Goal: Task Accomplishment & Management: Manage account settings

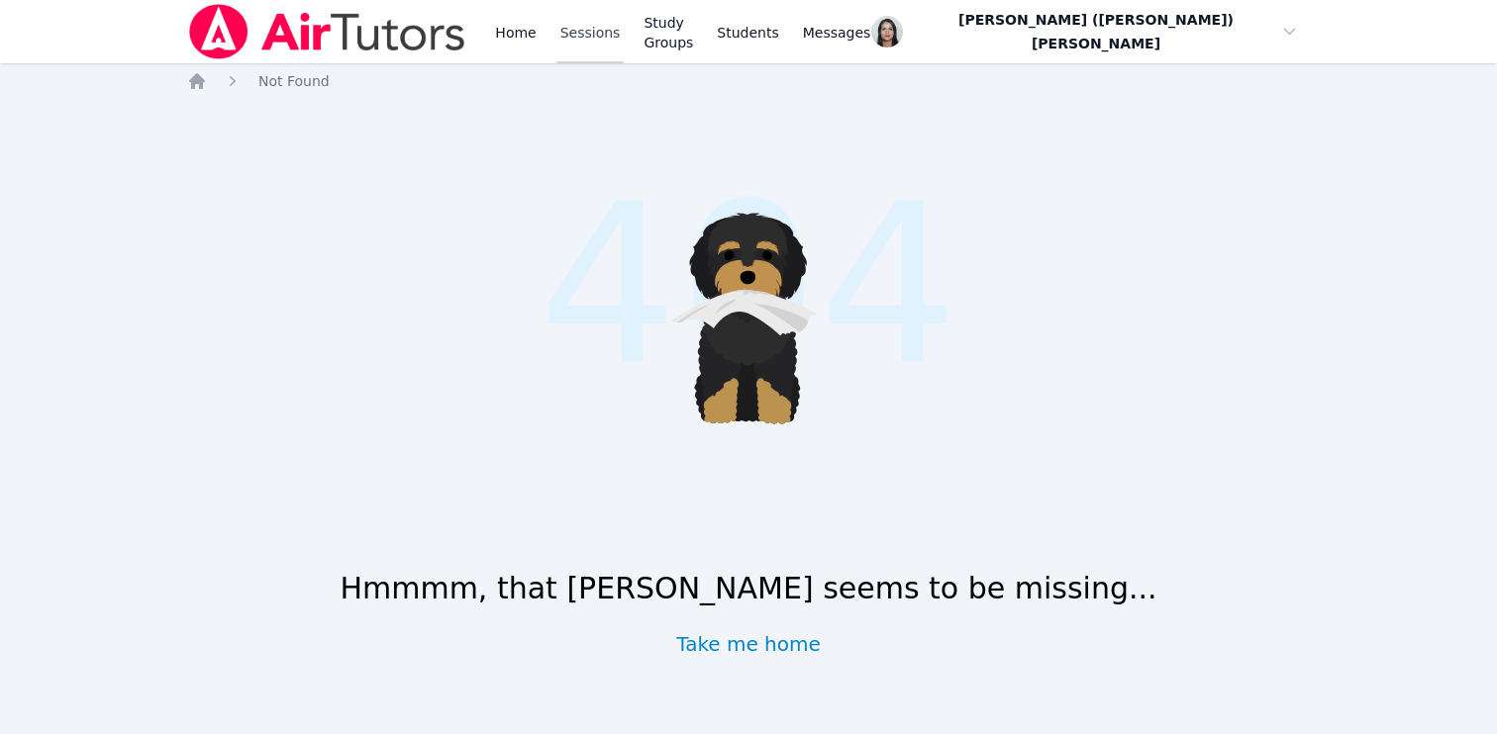
click at [597, 38] on link "Sessions" at bounding box center [590, 31] width 68 height 63
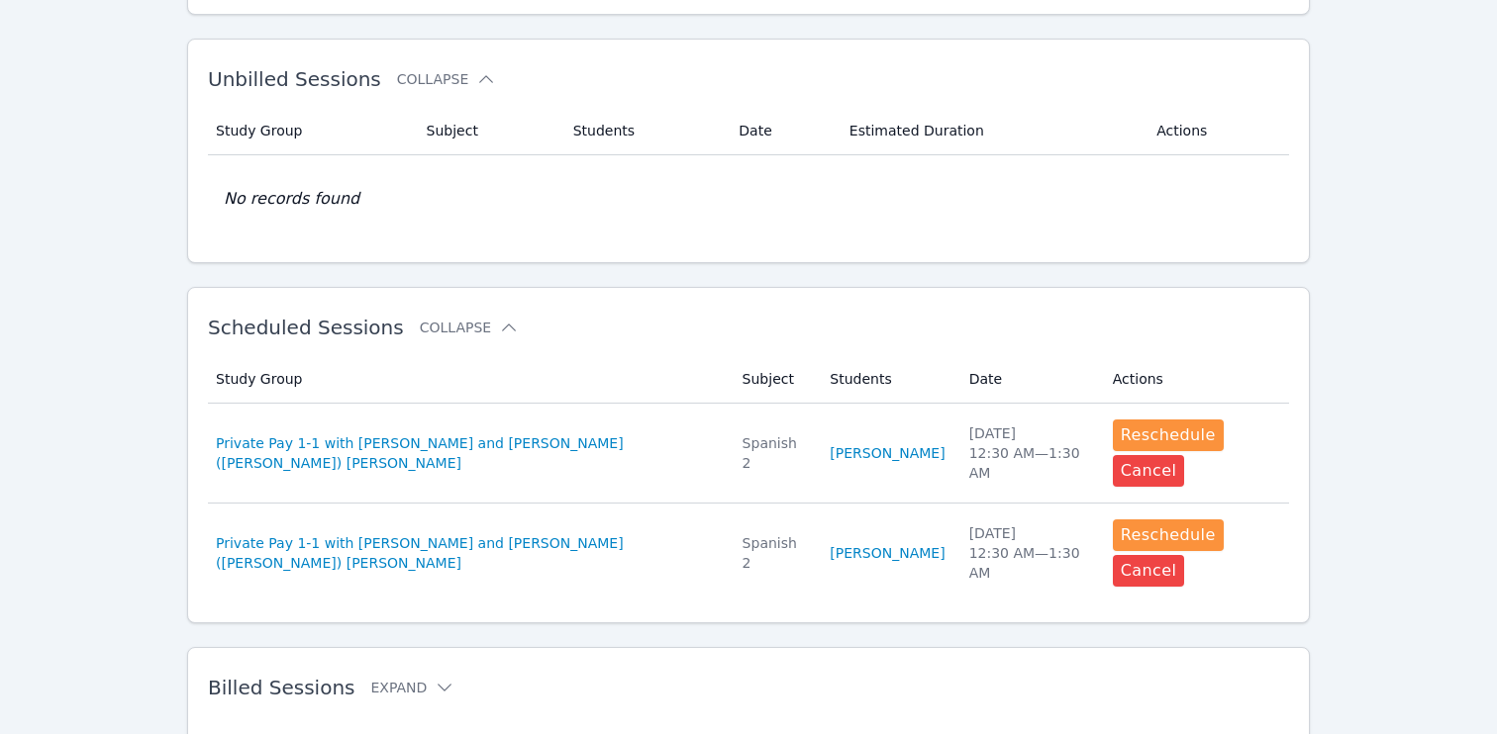
scroll to position [335, 0]
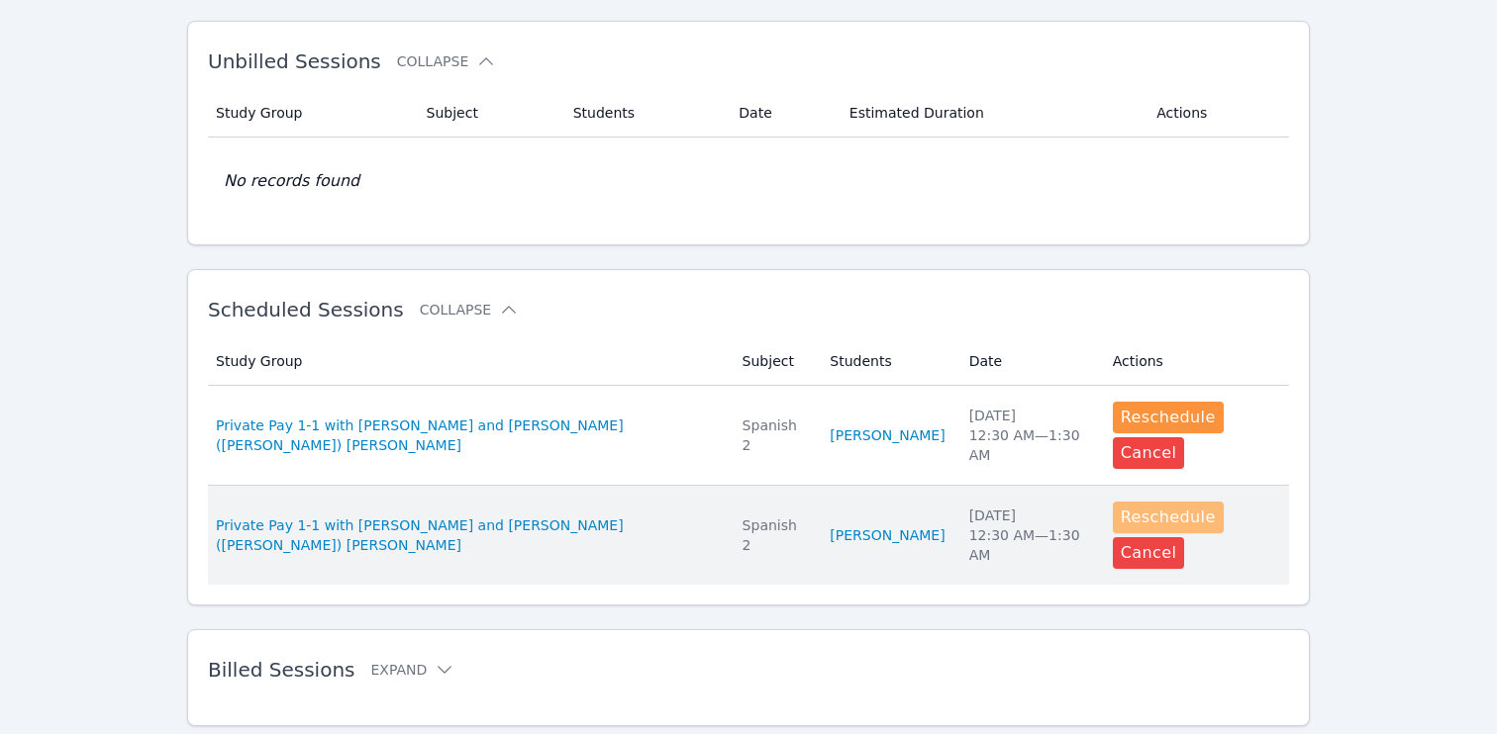
click at [1112, 502] on button "Reschedule" at bounding box center [1167, 518] width 111 height 32
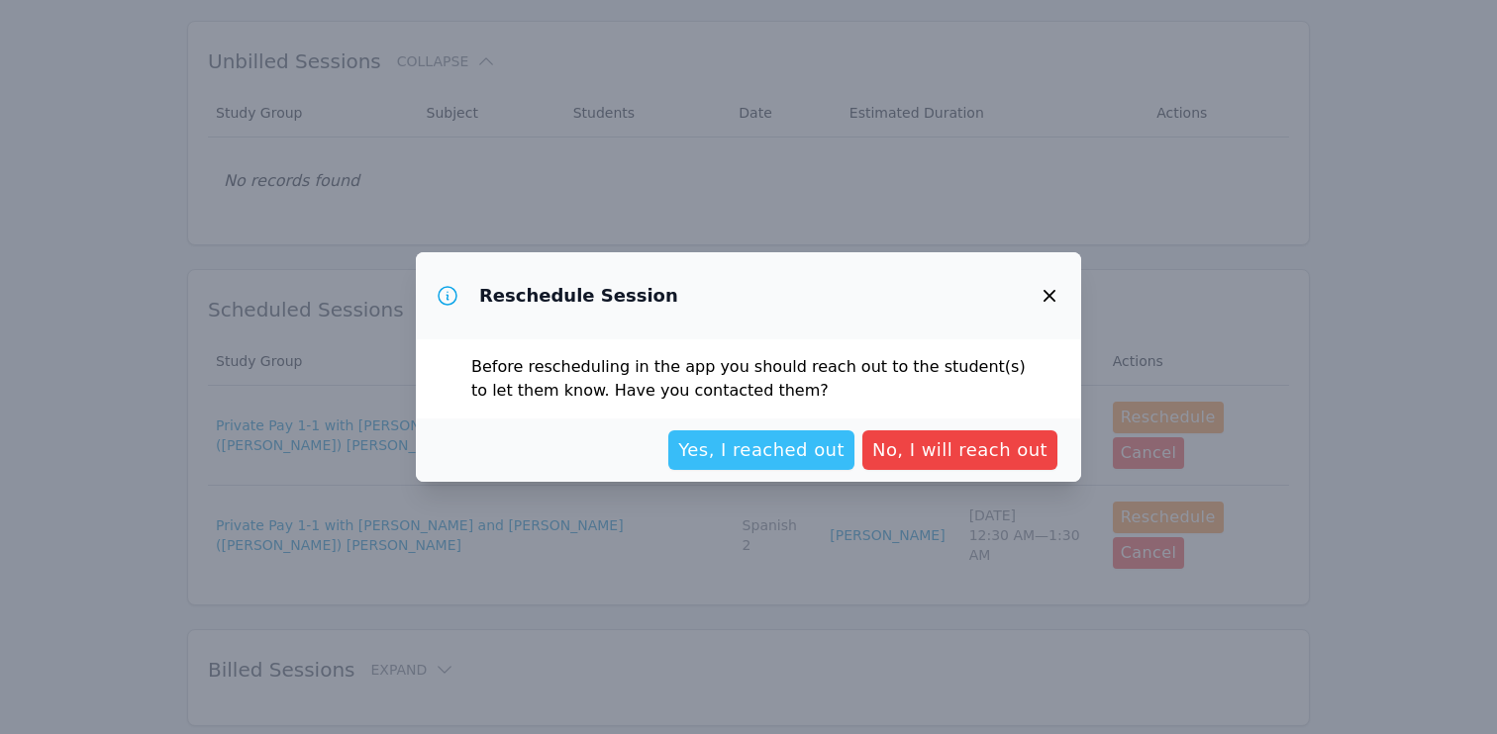
click at [797, 446] on span "Yes, I reached out" at bounding box center [761, 450] width 166 height 28
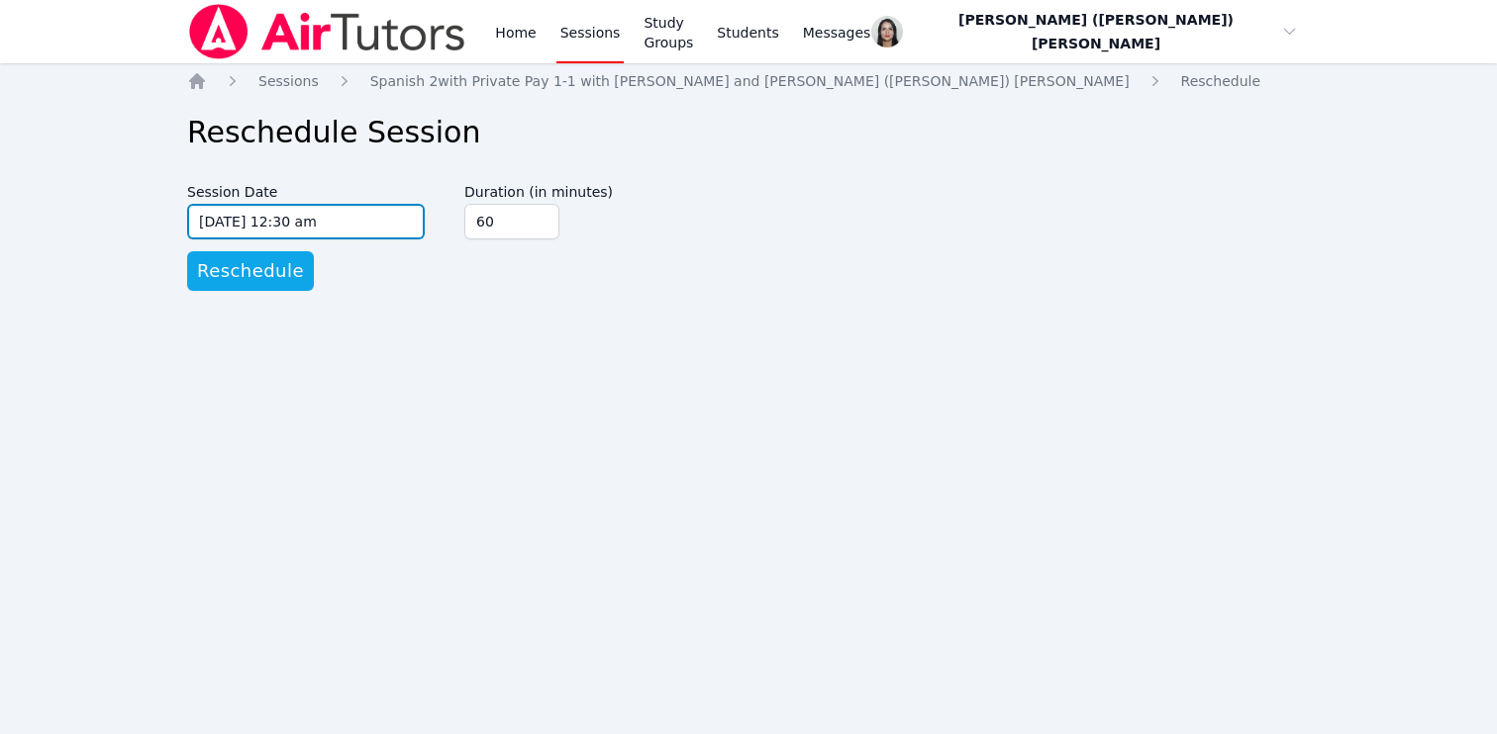
click at [384, 217] on input "[DATE] 12:30 am" at bounding box center [306, 222] width 238 height 36
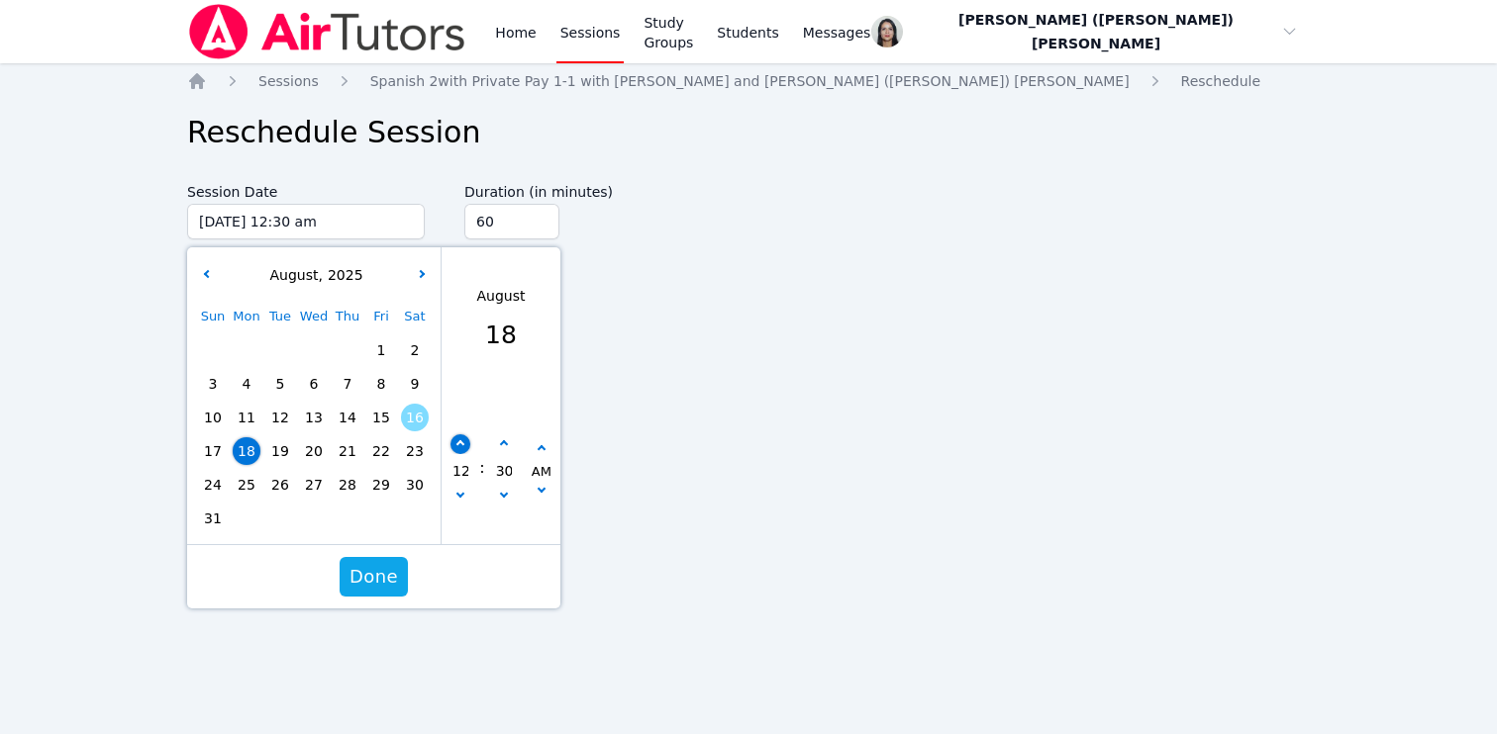
click at [458, 444] on icon "button" at bounding box center [460, 444] width 8 height 8
type input "[DATE] 01:30 am"
type input "01"
click at [501, 500] on button "button" at bounding box center [504, 498] width 20 height 20
type input "[DATE] 01:25 am"
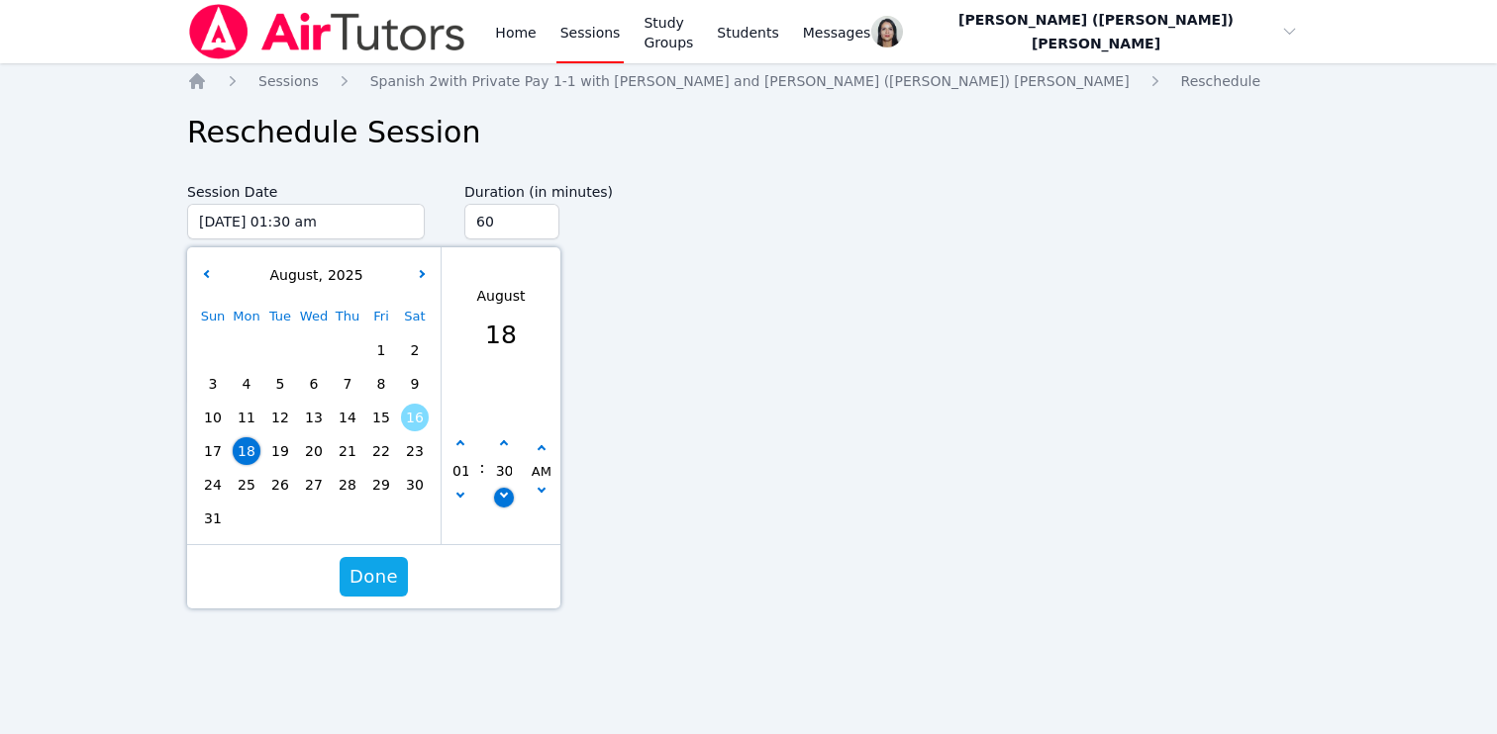
type input "25"
click at [501, 500] on button "button" at bounding box center [504, 498] width 20 height 20
type input "[DATE] 01:20 am"
type input "20"
click at [501, 500] on button "button" at bounding box center [504, 498] width 20 height 20
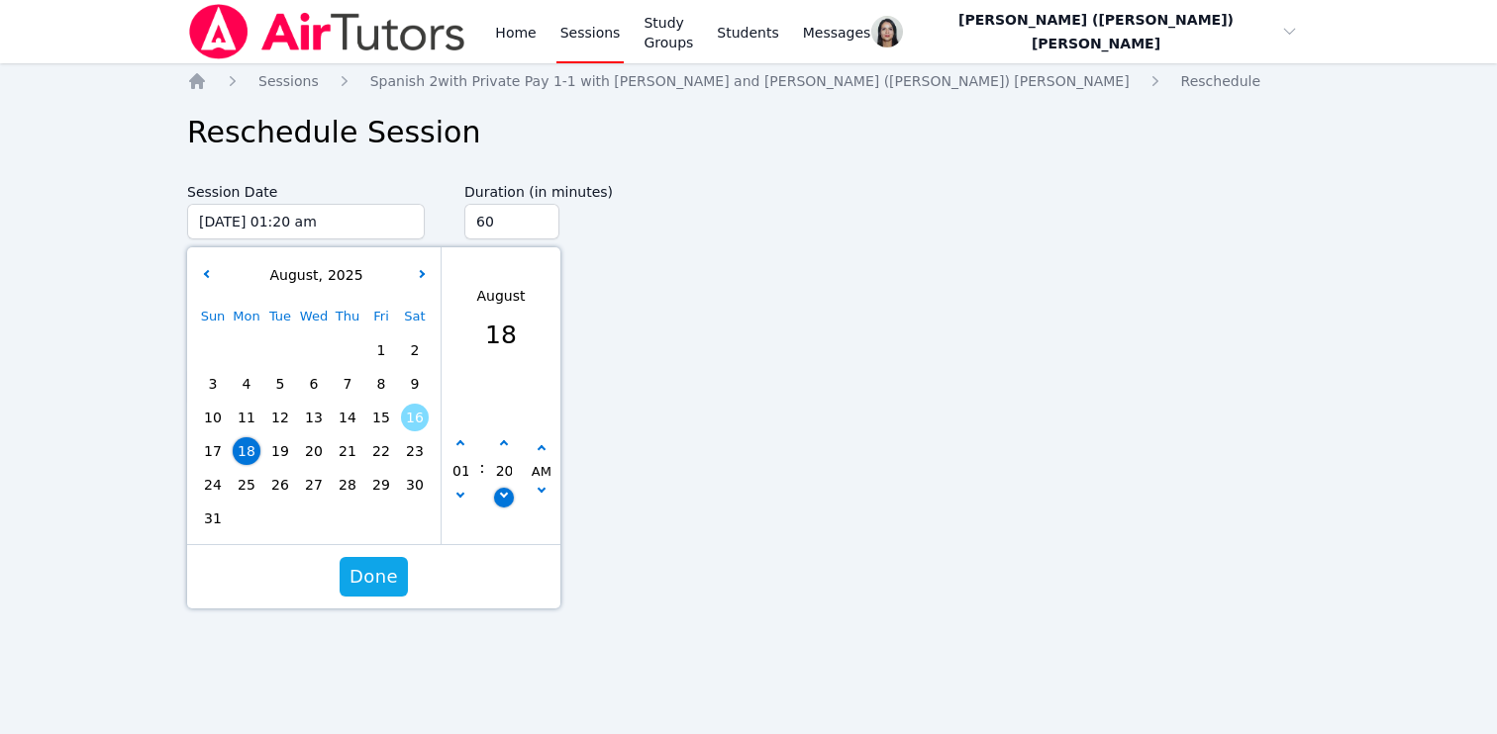
type input "[DATE] 01:15 am"
type input "15"
click at [501, 500] on button "button" at bounding box center [504, 498] width 20 height 20
type input "[DATE] 01:10 am"
type input "10"
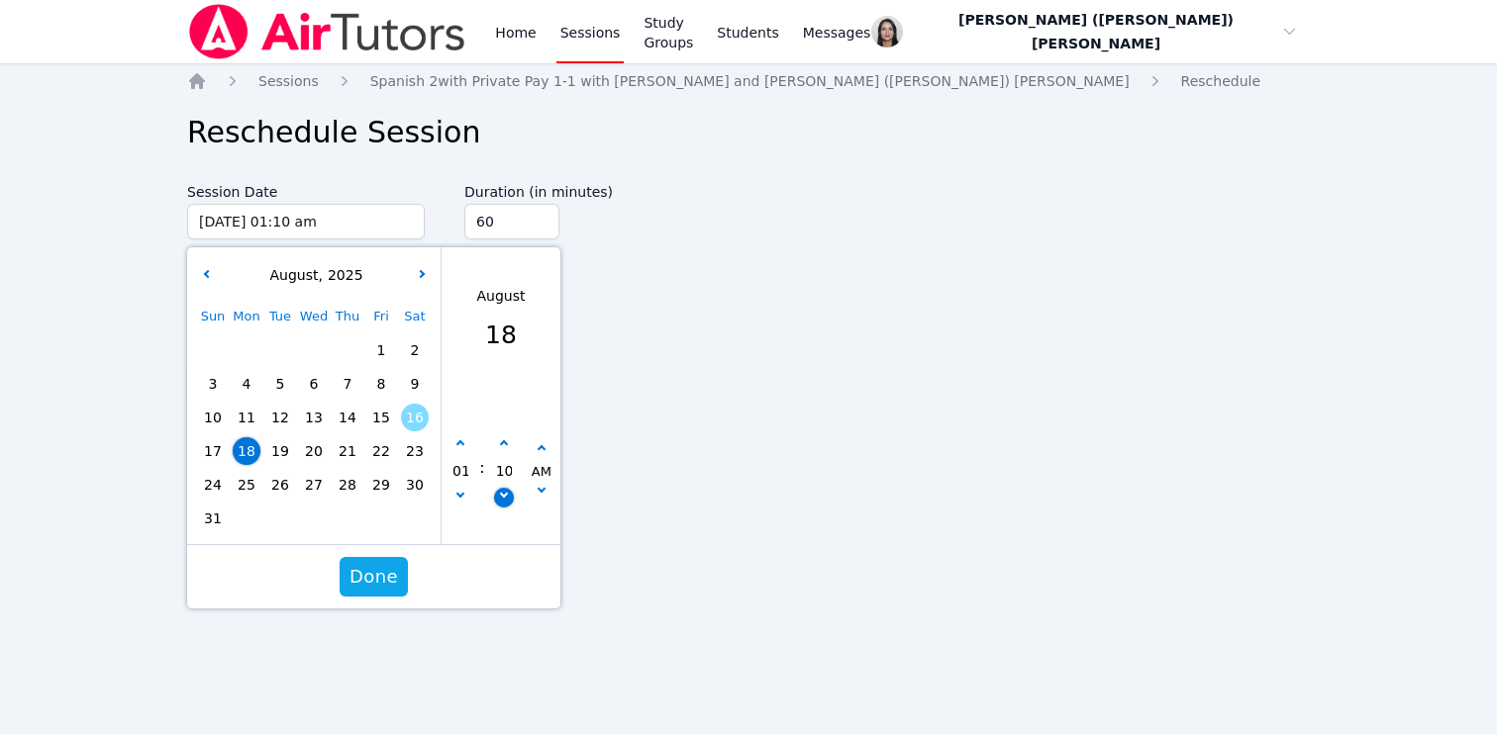
click at [501, 500] on button "button" at bounding box center [504, 498] width 20 height 20
type input "[DATE] 01:05 am"
type input "05"
click at [501, 500] on button "button" at bounding box center [504, 498] width 20 height 20
type input "[DATE] 01:00 am"
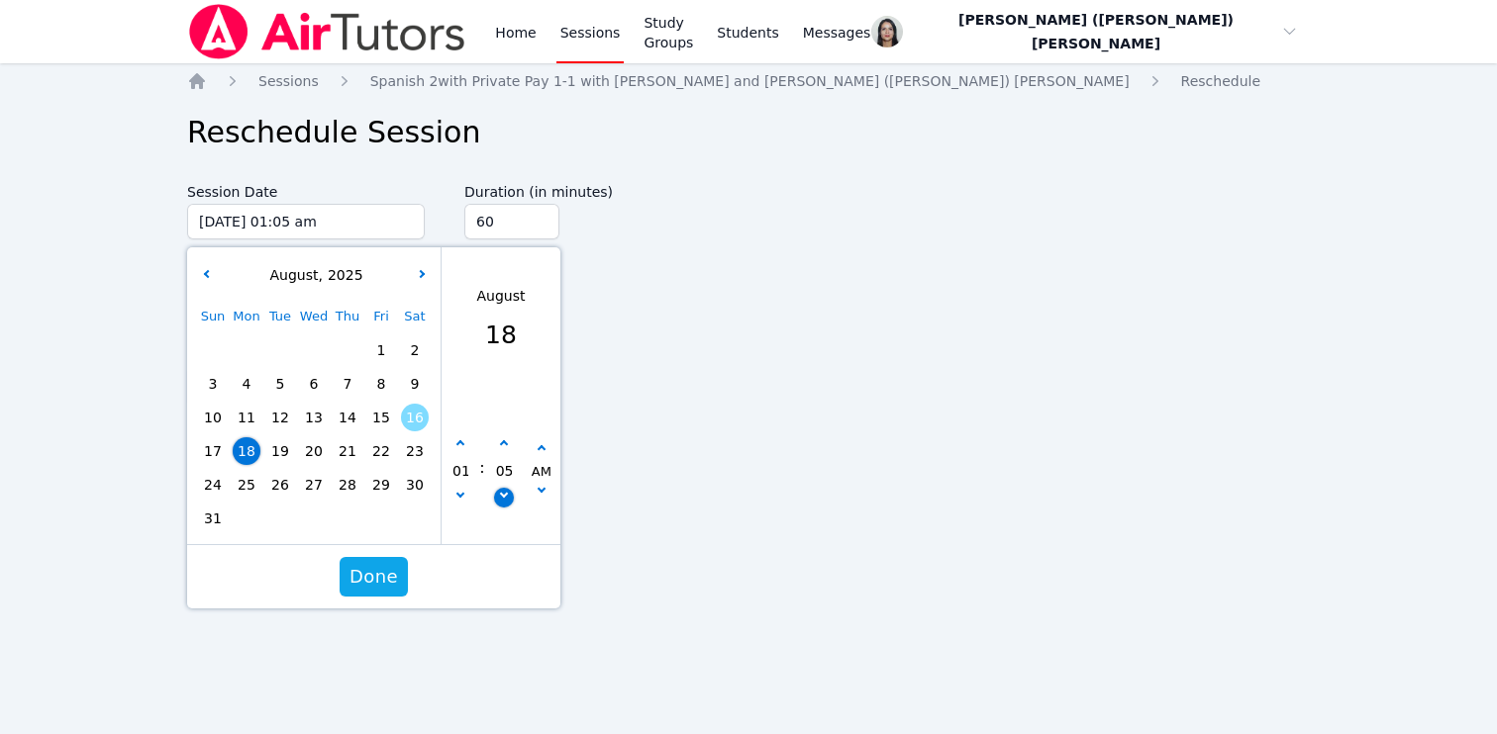
type input "00"
click at [368, 579] on span "Done" at bounding box center [373, 577] width 48 height 28
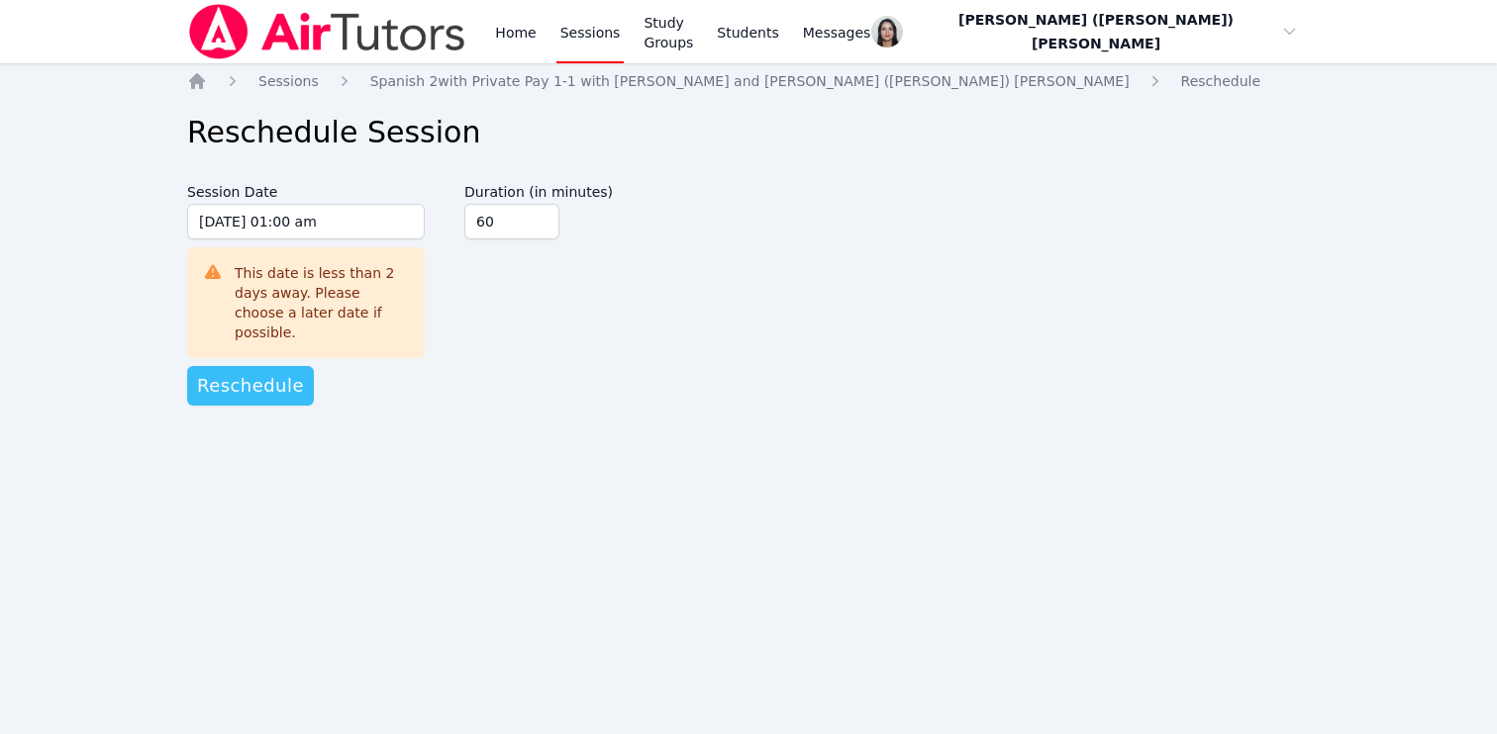
click at [247, 372] on span "Reschedule" at bounding box center [250, 386] width 107 height 28
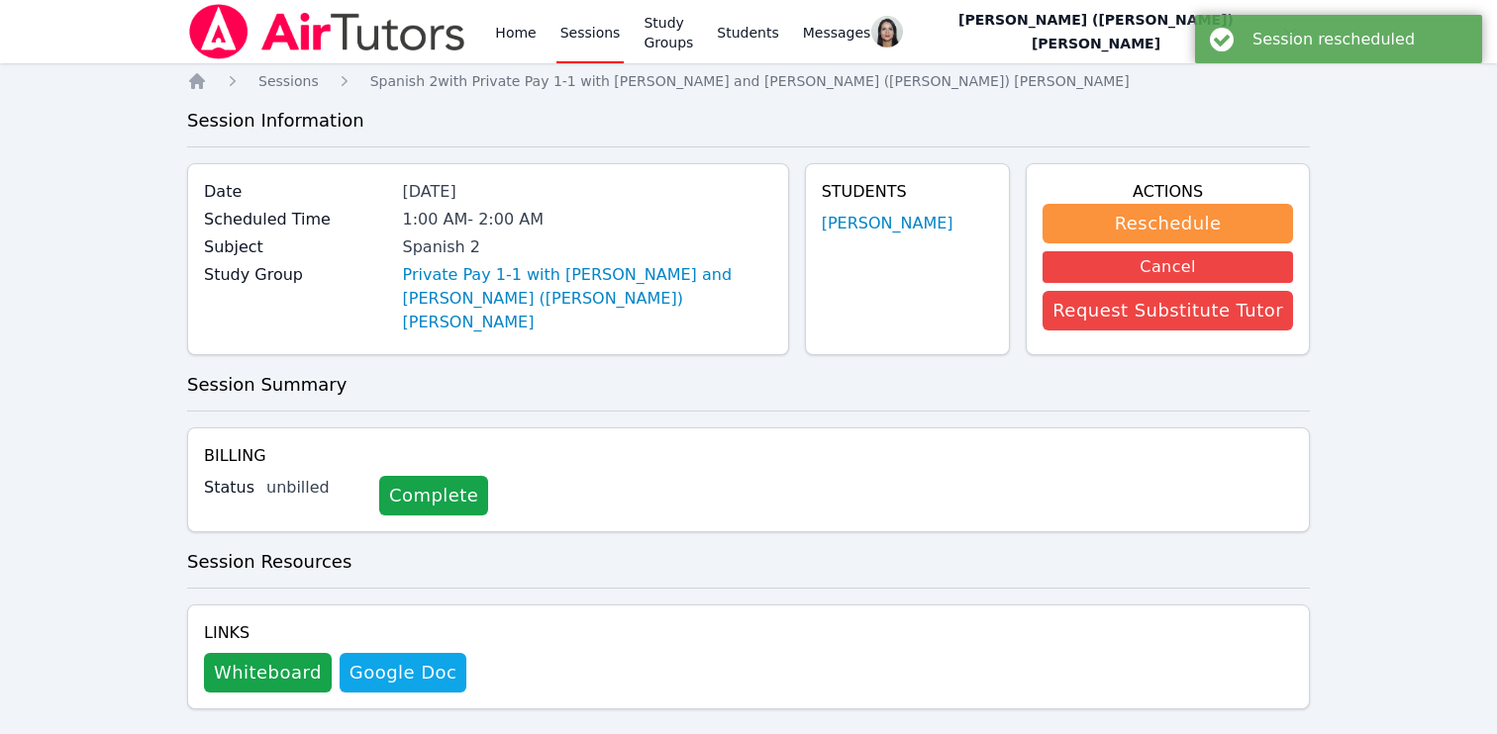
click at [595, 36] on link "Sessions" at bounding box center [590, 31] width 68 height 63
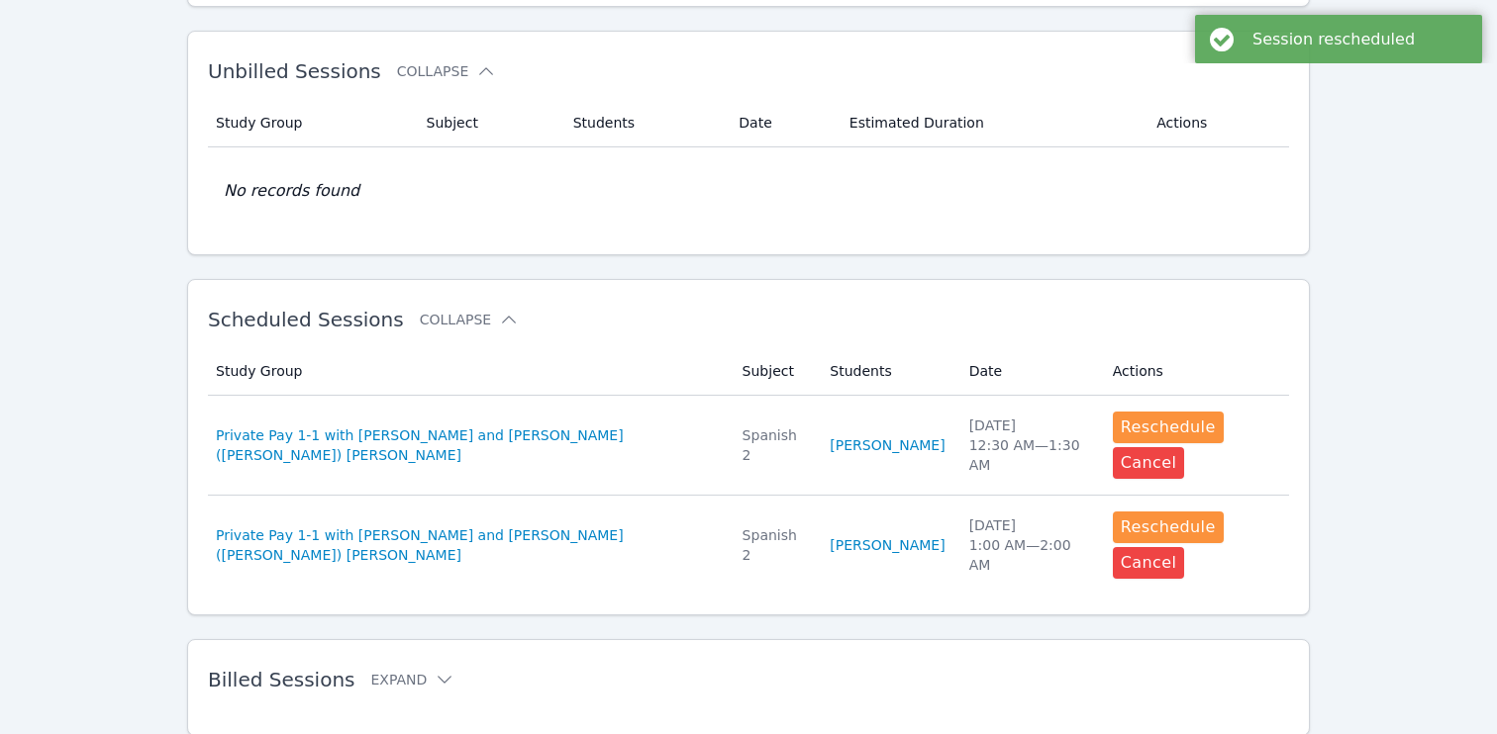
scroll to position [335, 0]
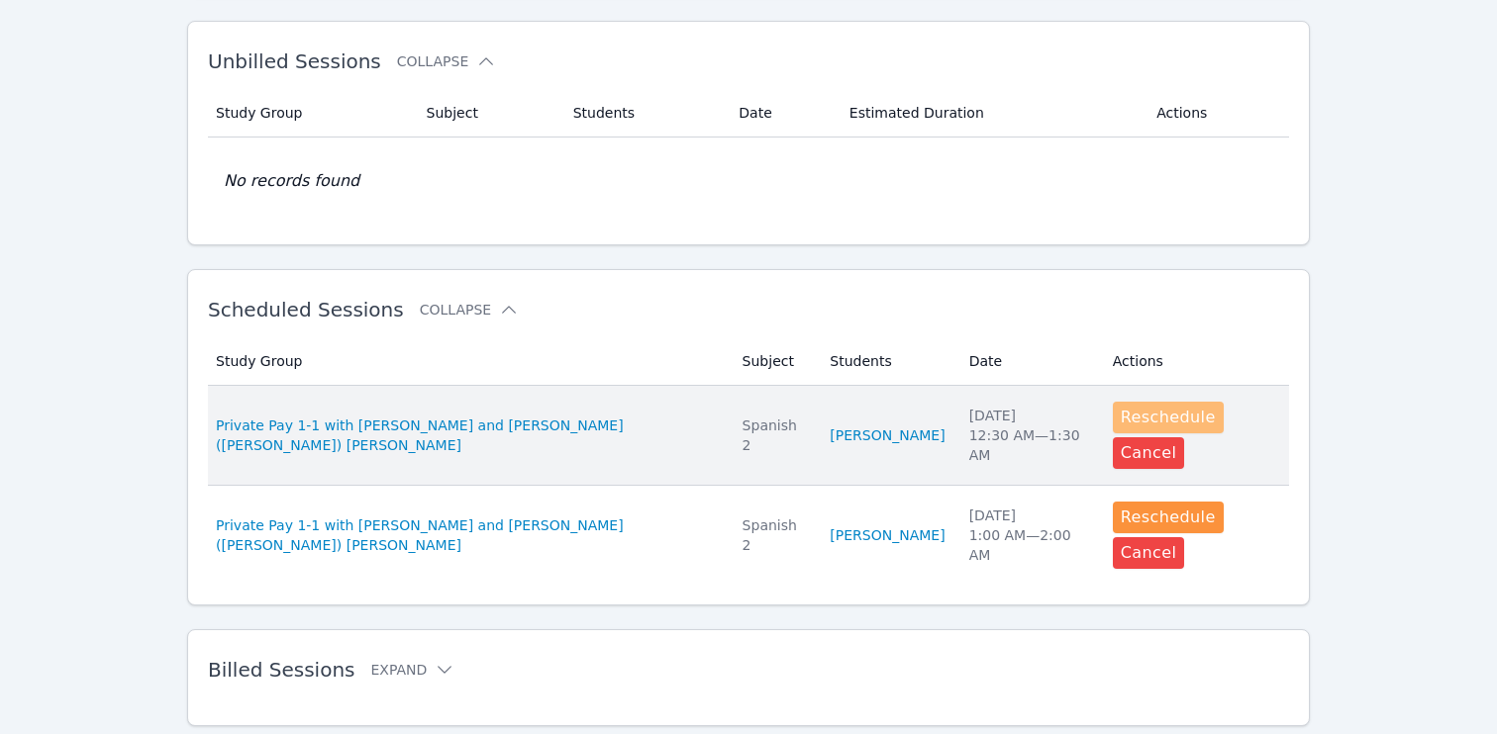
click at [1133, 419] on button "Reschedule" at bounding box center [1167, 418] width 111 height 32
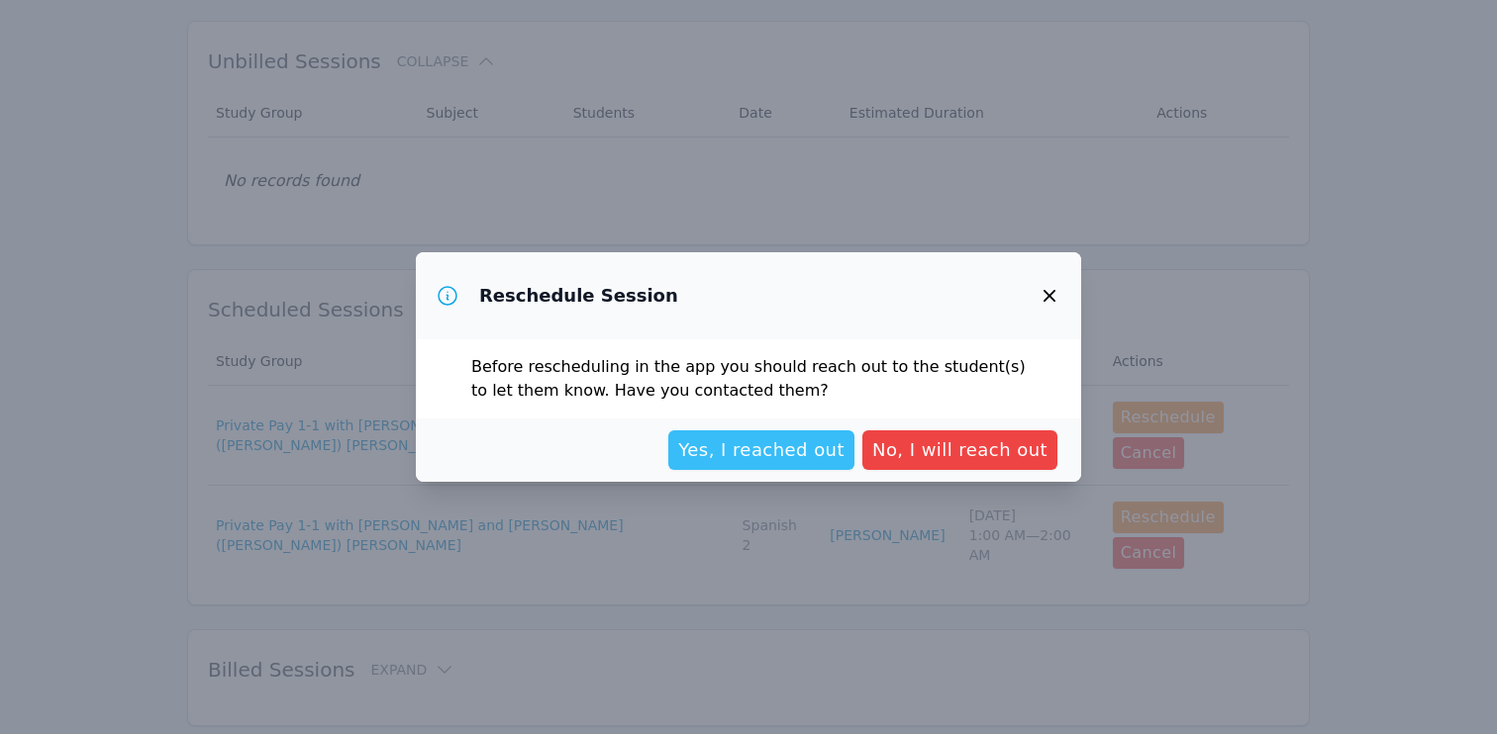
click at [842, 452] on span "Yes, I reached out" at bounding box center [761, 450] width 166 height 28
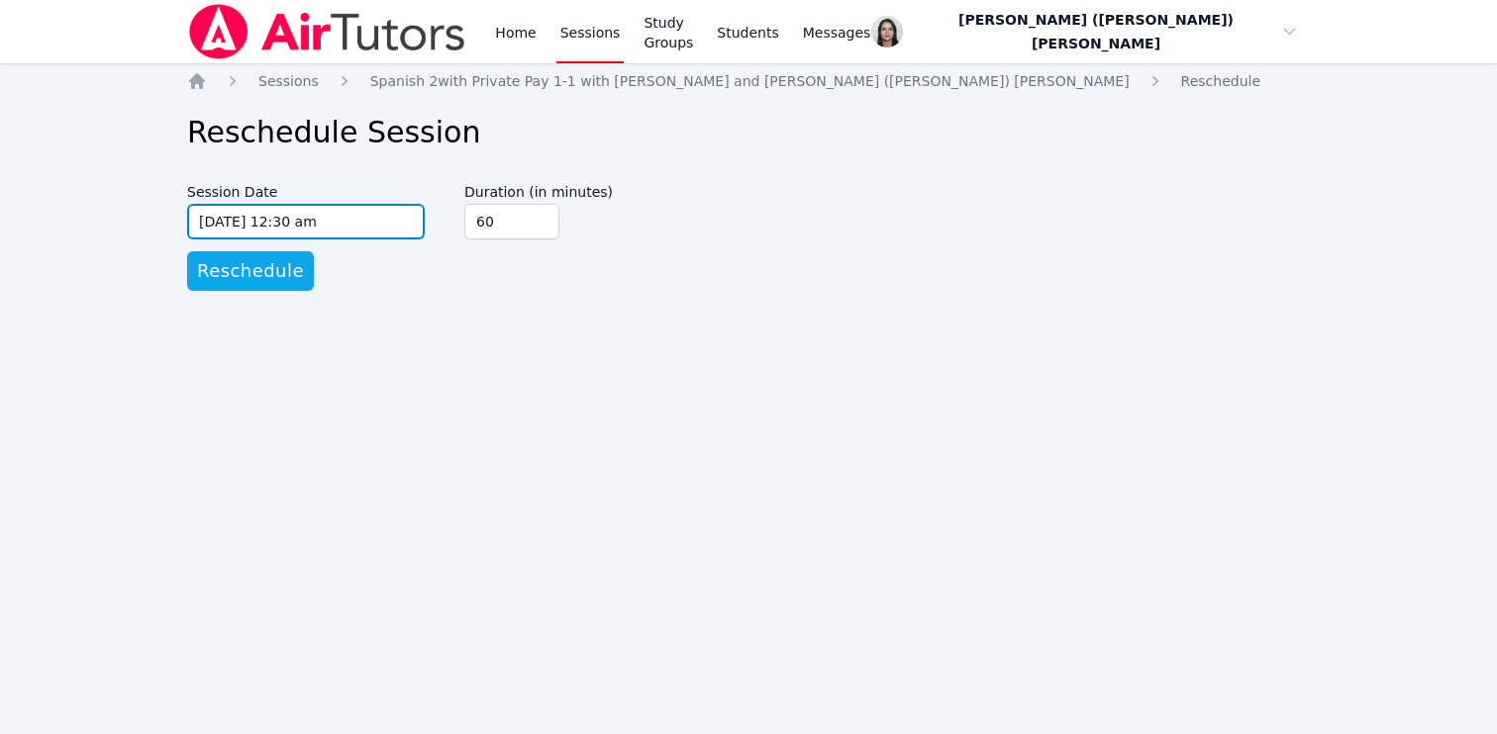
click at [352, 228] on input "[DATE] 12:30 am" at bounding box center [306, 222] width 238 height 36
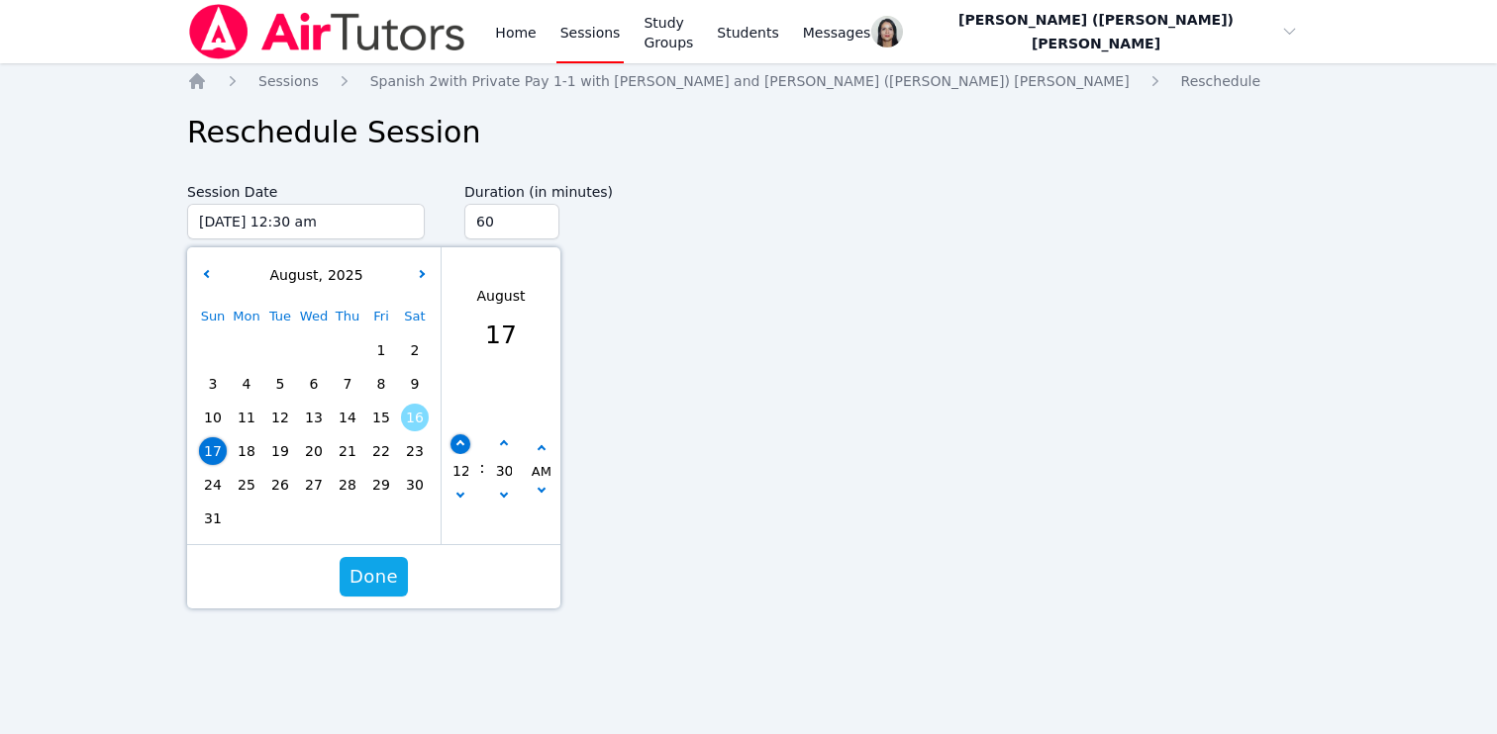
click at [459, 445] on icon "button" at bounding box center [460, 444] width 8 height 8
type input "[DATE] 01:30 am"
type input "01"
click at [459, 445] on icon "button" at bounding box center [460, 444] width 8 height 8
type input "[DATE] 02:30 am"
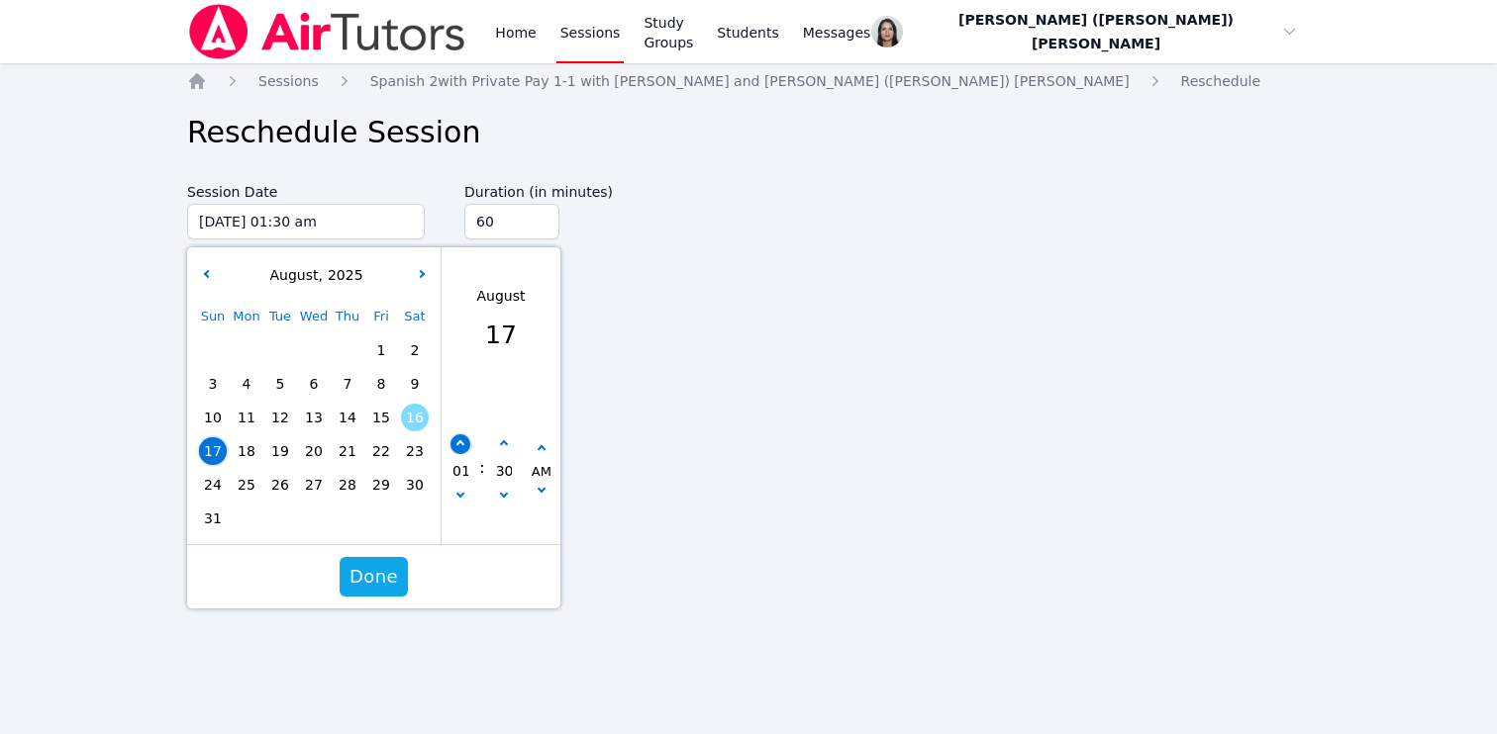
type input "02"
click at [459, 445] on icon "button" at bounding box center [460, 444] width 8 height 8
type input "[DATE] 03:30 am"
type input "03"
click at [459, 445] on icon "button" at bounding box center [460, 444] width 8 height 8
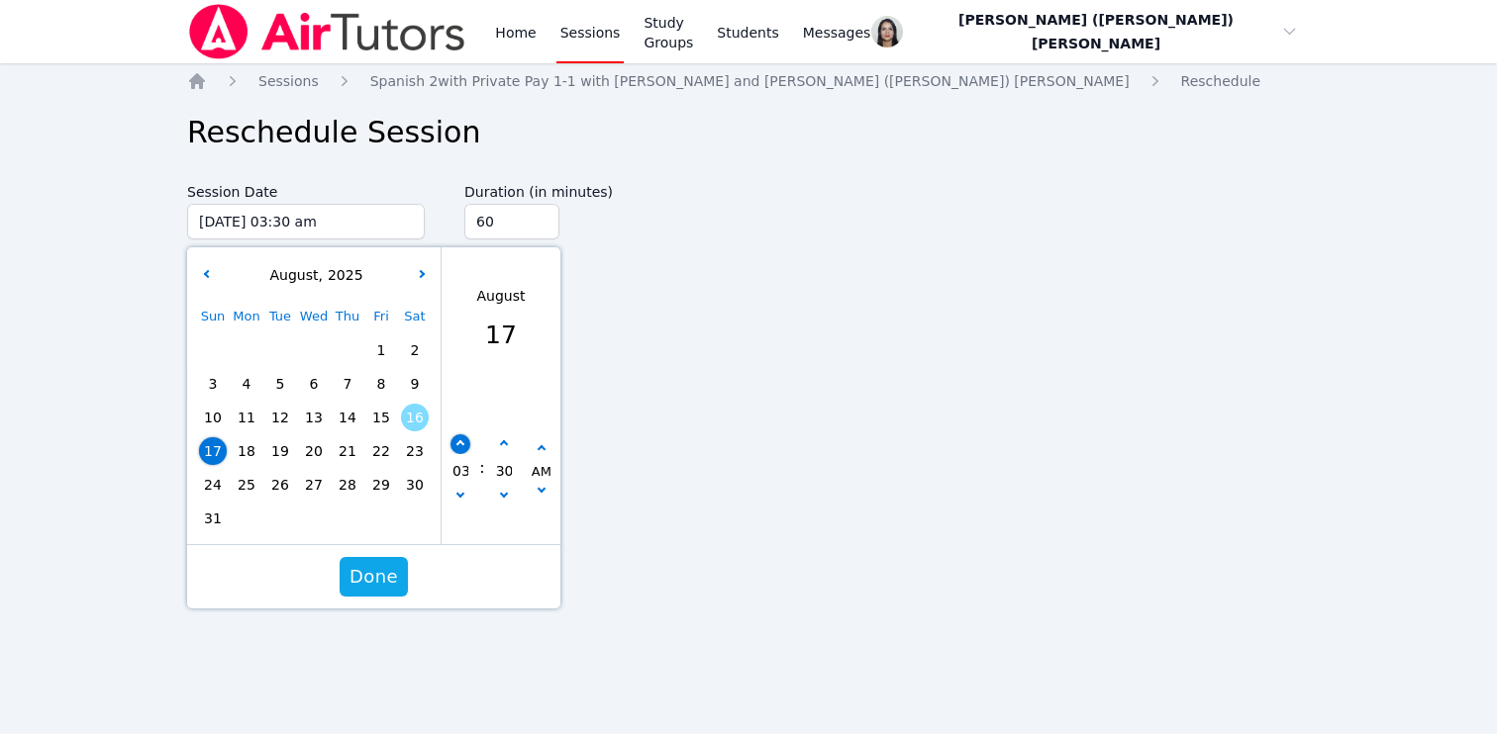
type input "[DATE] 04:30 am"
type input "04"
click at [459, 445] on icon "button" at bounding box center [460, 444] width 8 height 8
type input "[DATE] 05:30 am"
type input "05"
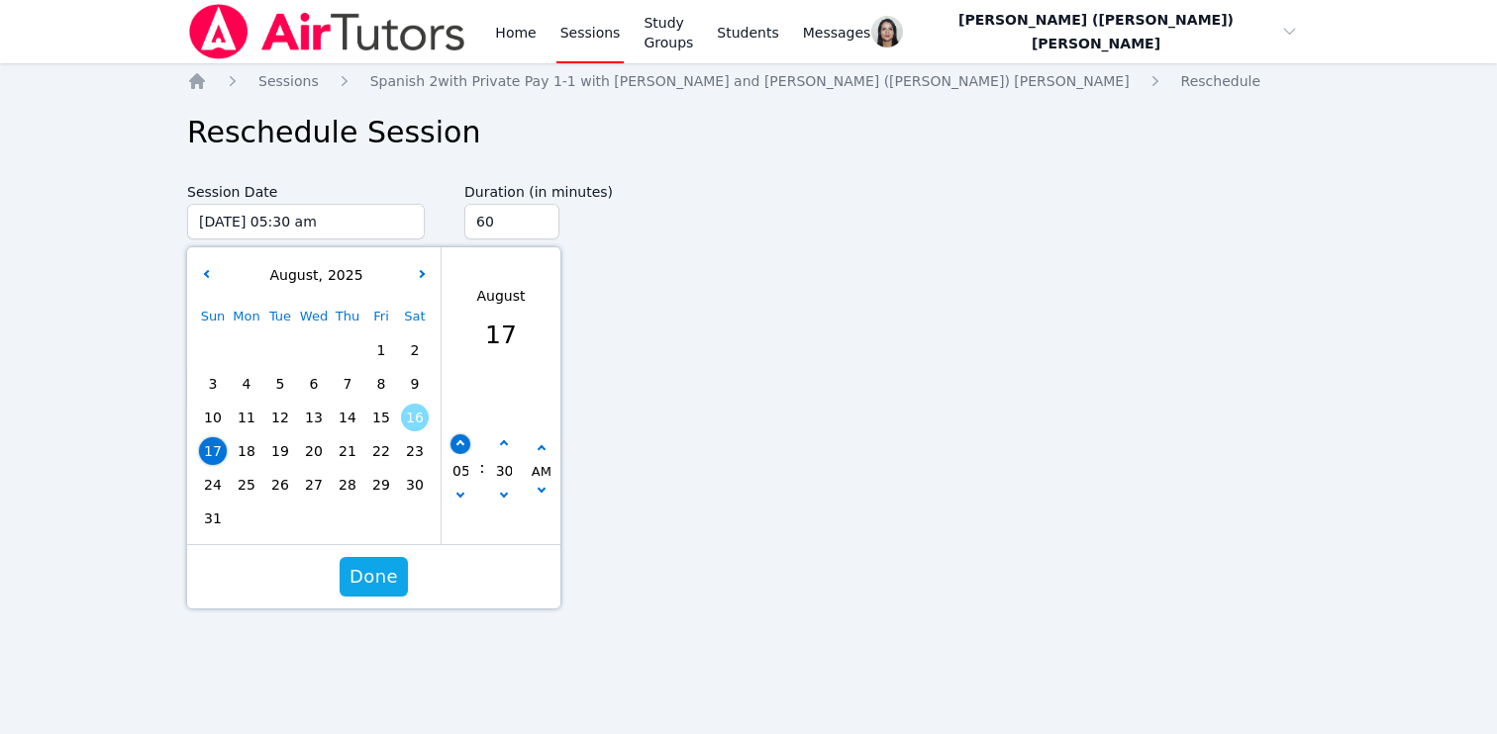
click at [459, 445] on icon "button" at bounding box center [460, 444] width 8 height 8
type input "[DATE] 06:30 am"
type input "06"
click at [501, 503] on button "button" at bounding box center [504, 498] width 20 height 20
type input "[DATE] 06:25 am"
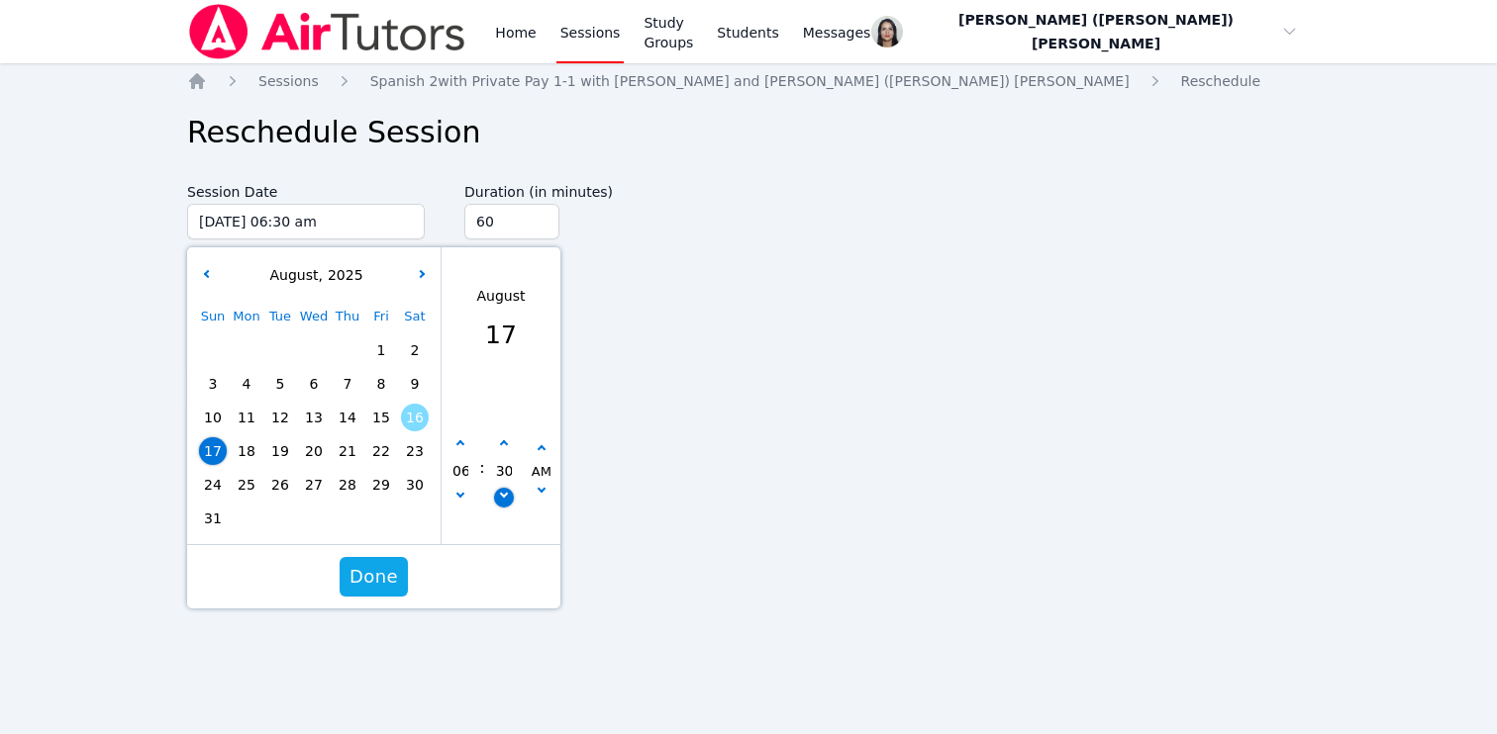
type input "25"
click at [501, 503] on button "button" at bounding box center [504, 498] width 20 height 20
type input "[DATE] 06:20 am"
type input "20"
click at [501, 503] on button "button" at bounding box center [504, 498] width 20 height 20
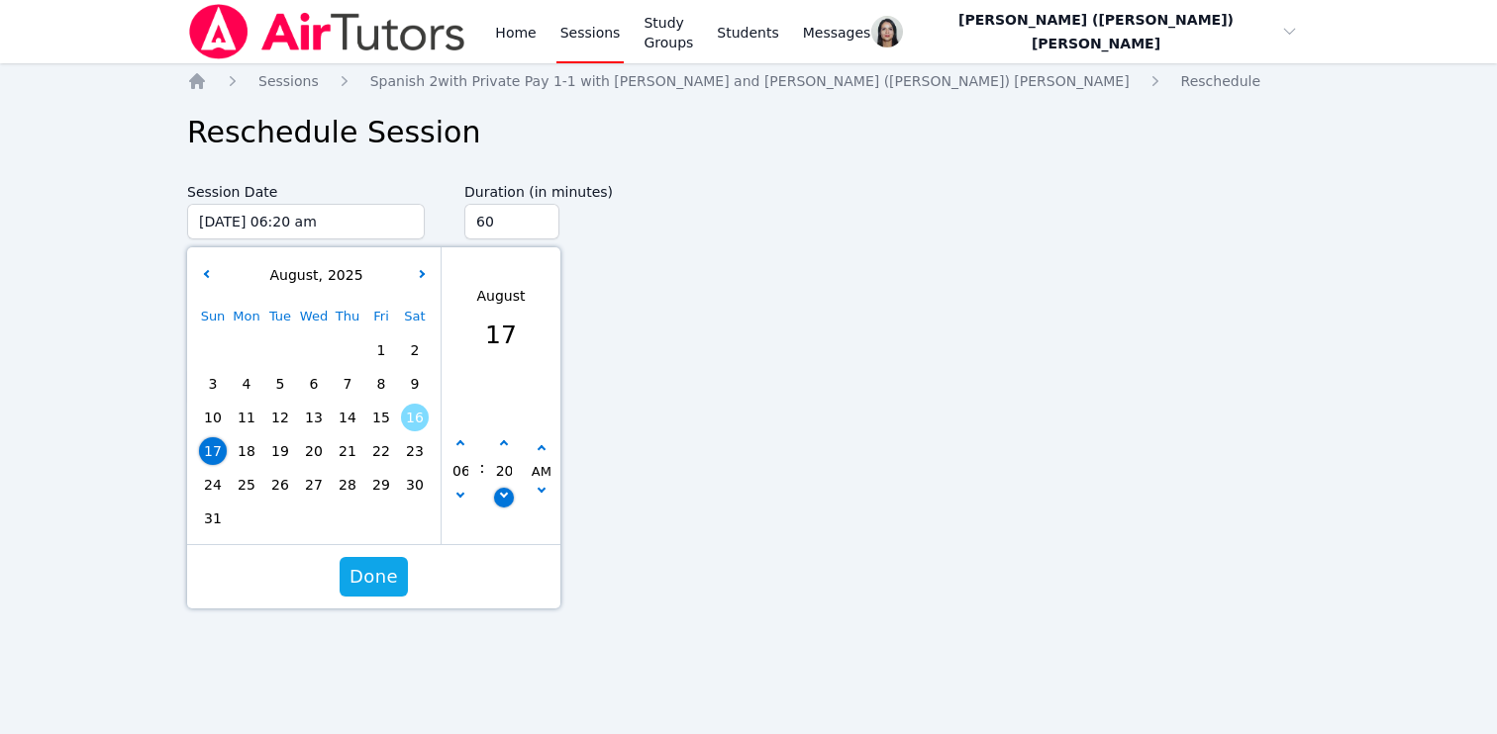
type input "[DATE] 06:15 am"
type input "15"
click at [501, 503] on button "button" at bounding box center [504, 498] width 20 height 20
type input "[DATE] 06:10 am"
type input "10"
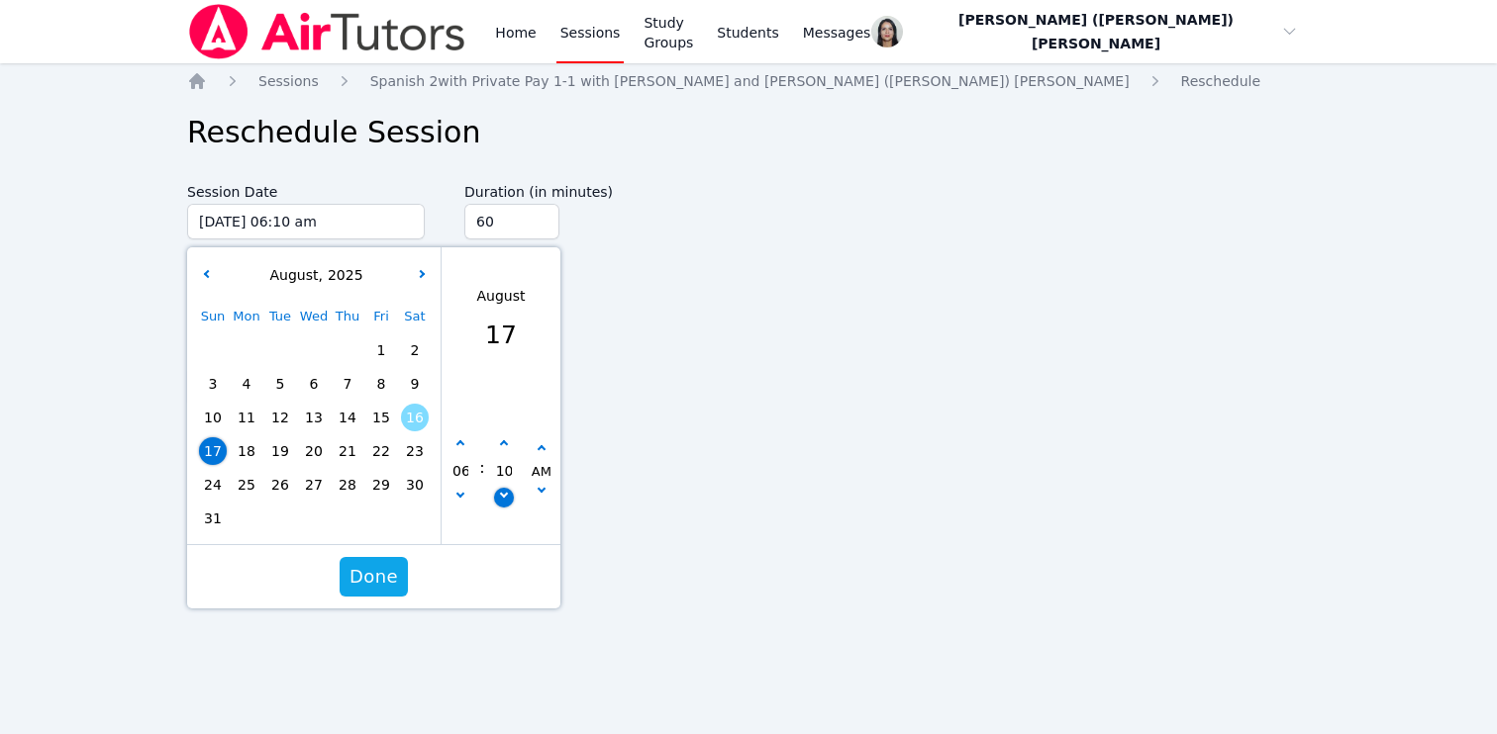
click at [501, 503] on button "button" at bounding box center [504, 498] width 20 height 20
type input "[DATE] 06:05 am"
type input "05"
click at [501, 503] on button "button" at bounding box center [504, 498] width 20 height 20
type input "[DATE] 06:00 am"
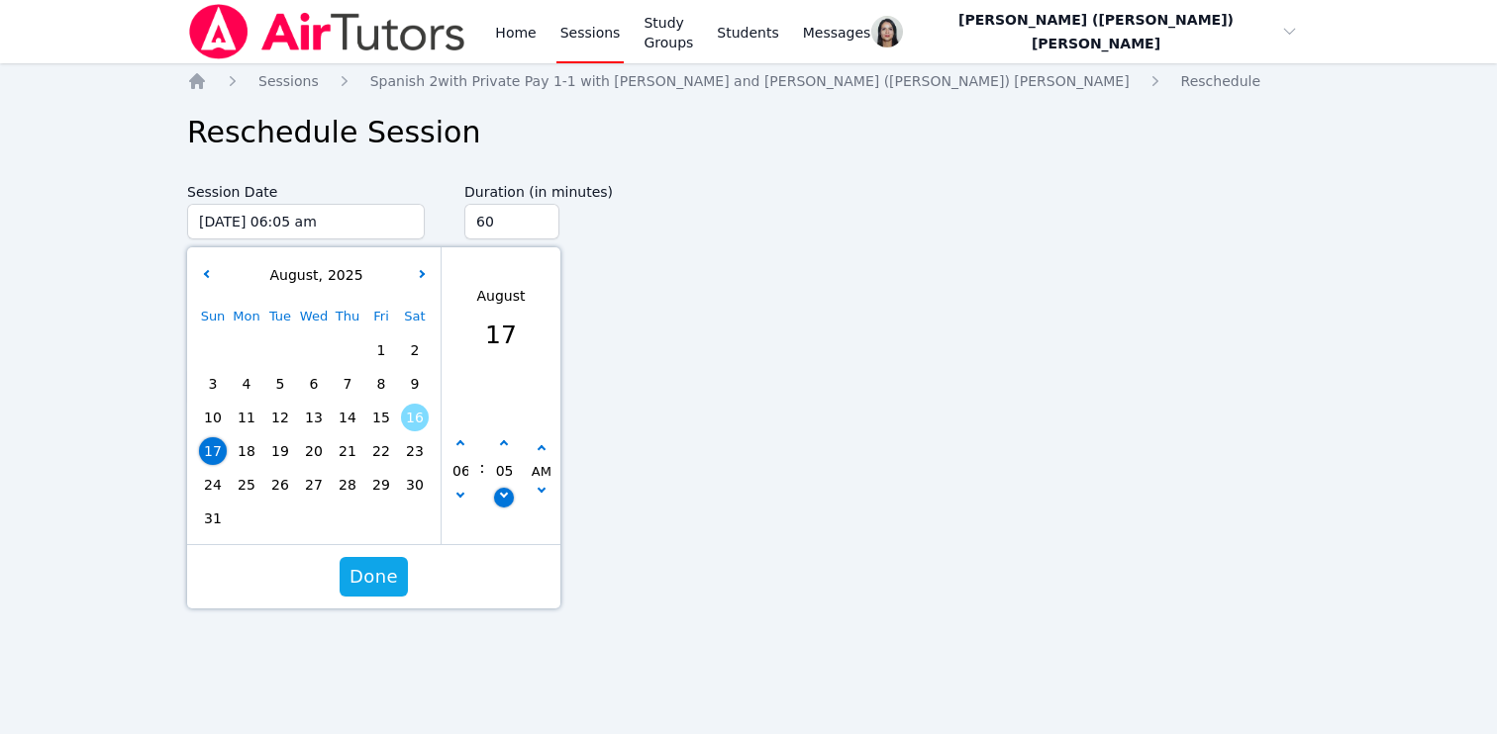
type input "00"
click at [386, 569] on span "Done" at bounding box center [373, 577] width 48 height 28
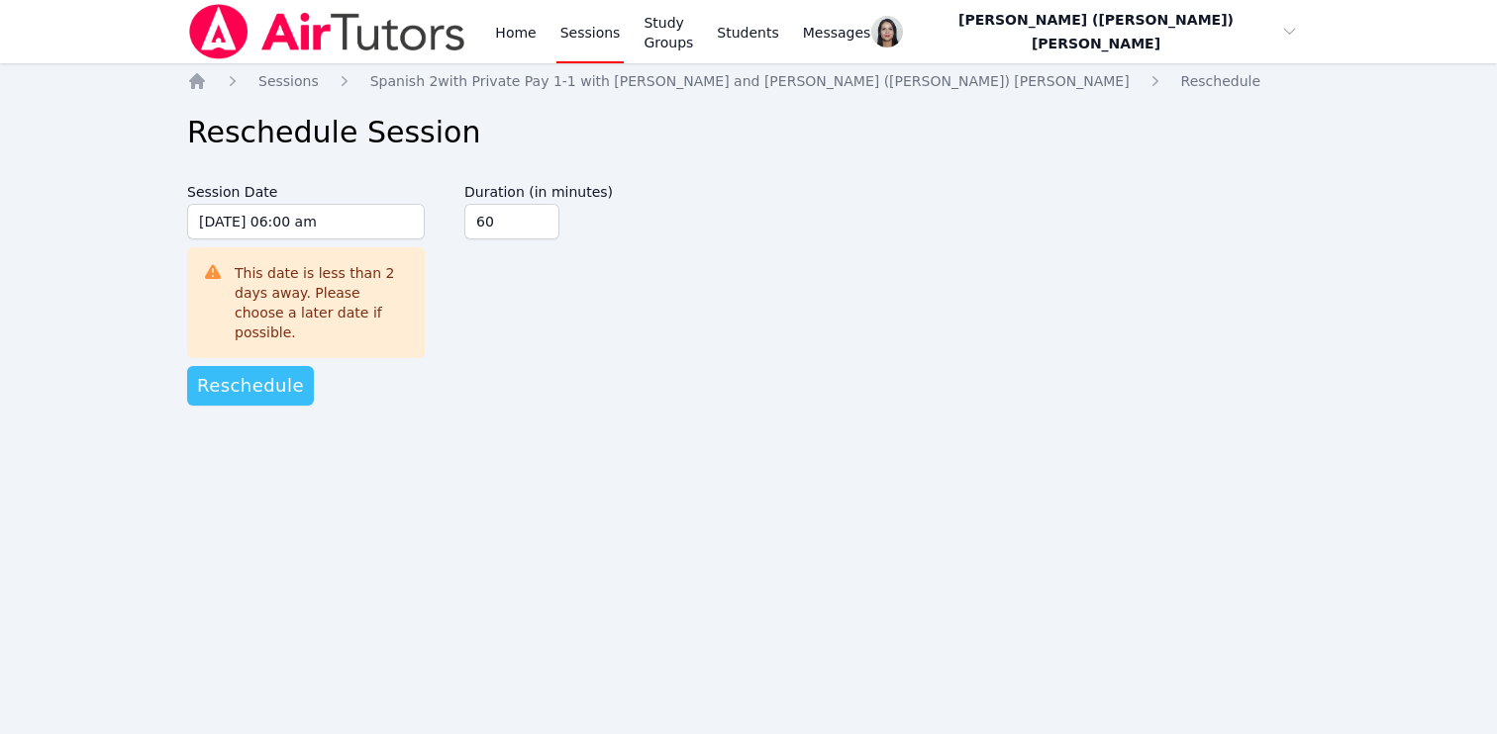
click at [299, 369] on button "Reschedule" at bounding box center [250, 386] width 127 height 40
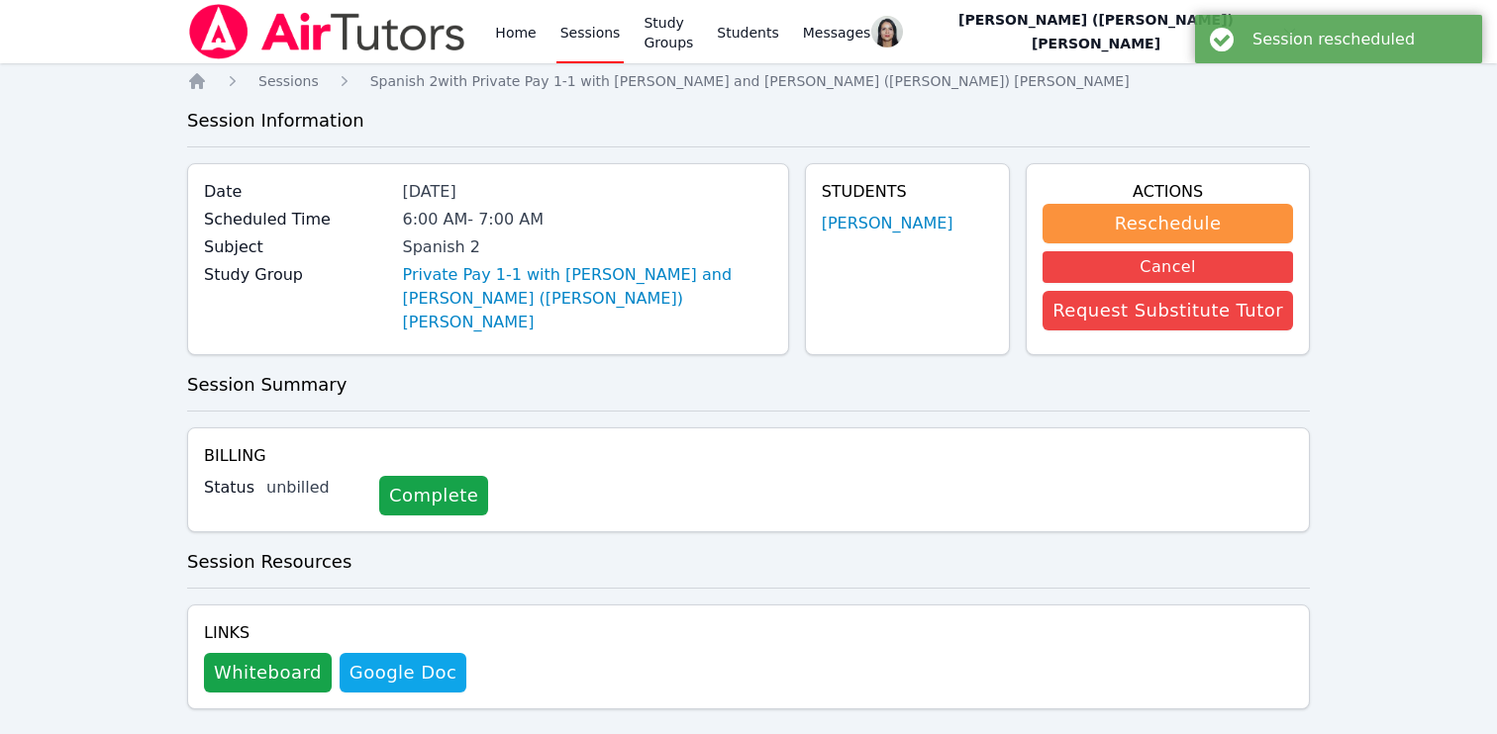
click at [590, 37] on link "Sessions" at bounding box center [590, 31] width 68 height 63
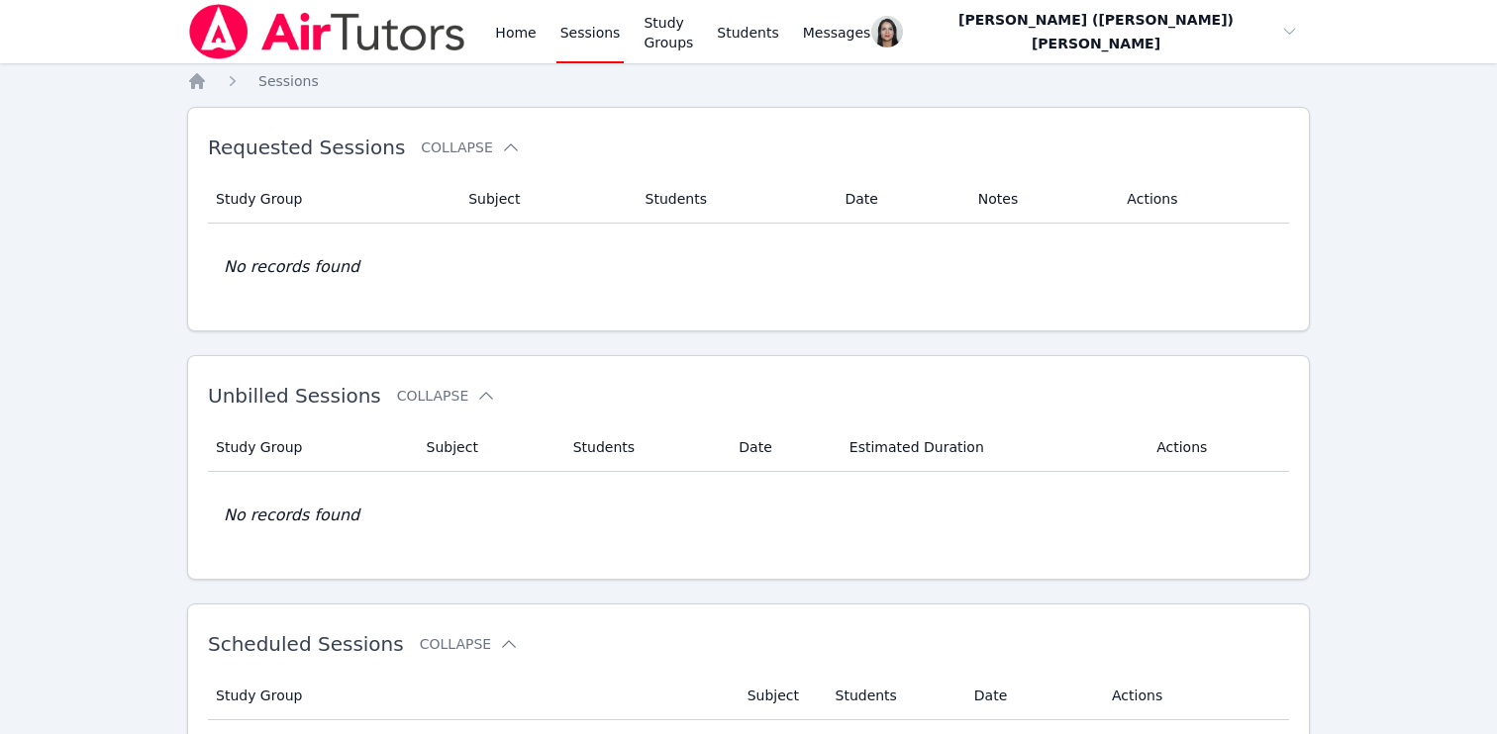
scroll to position [335, 0]
